Goal: Information Seeking & Learning: Learn about a topic

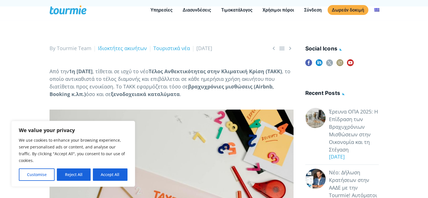
scroll to position [146, 0]
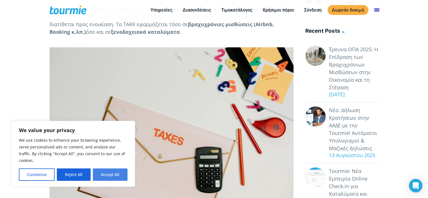
click at [105, 172] on button "Accept All" at bounding box center [110, 174] width 35 height 12
checkbox input "true"
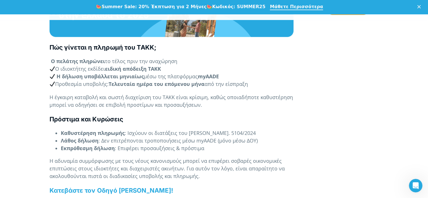
scroll to position [684, 0]
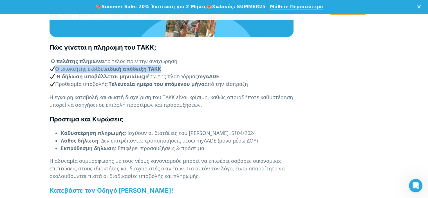
drag, startPoint x: 164, startPoint y: 73, endPoint x: 55, endPoint y: 74, distance: 109.3
click at [55, 74] on p "Ο πελάτης πληρώνει το τέλος πριν την αναχώρηση Ο ιδιοκτήτης εκδίδει ειδική απόδ…" at bounding box center [172, 72] width 244 height 30
copy p "Ο ιδιοκτήτης εκδίδει ειδική απόδειξη ΤΑΚΚ"
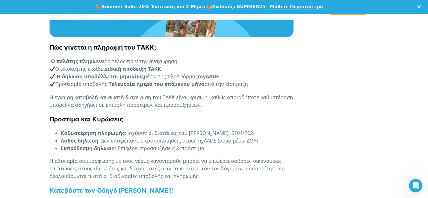
drag, startPoint x: 136, startPoint y: 80, endPoint x: 277, endPoint y: 77, distance: 140.3
click at [277, 77] on p "Ο πελάτης πληρώνει το τέλος πριν την αναχώρηση Ο ιδιοκτήτης εκδίδει ειδική απόδ…" at bounding box center [172, 72] width 244 height 30
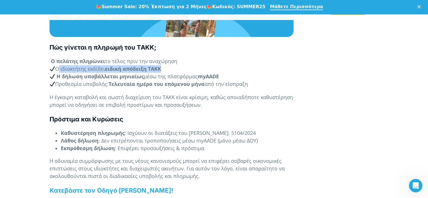
drag, startPoint x: 163, startPoint y: 75, endPoint x: 57, endPoint y: 80, distance: 106.0
click at [57, 80] on p "Ο πελάτης πληρώνει το τέλος πριν την αναχώρηση Ο ιδιοκτήτης εκδίδει ειδική απόδ…" at bounding box center [172, 72] width 244 height 30
copy p "Ο ιδιοκτήτης εκδίδει ειδική απόδειξη ΤΑΚΚ"
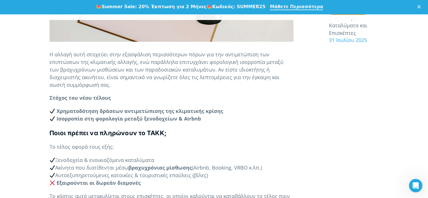
scroll to position [328, 0]
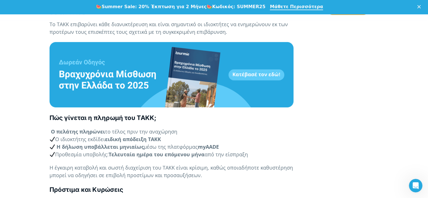
scroll to position [605, 0]
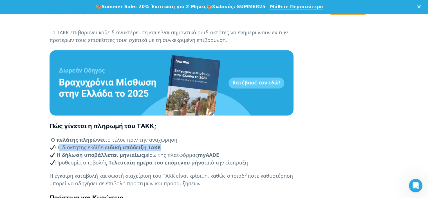
drag, startPoint x: 165, startPoint y: 153, endPoint x: 56, endPoint y: 154, distance: 109.0
click at [56, 154] on p "Ο πελάτης πληρώνει το τέλος πριν την αναχώρηση Ο ιδιοκτήτης εκδίδει ειδική απόδ…" at bounding box center [172, 151] width 244 height 30
copy p "Ο ιδιοκτήτης εκδίδει ειδική απόδειξη ΤΑΚΚ"
